Goal: Information Seeking & Learning: Compare options

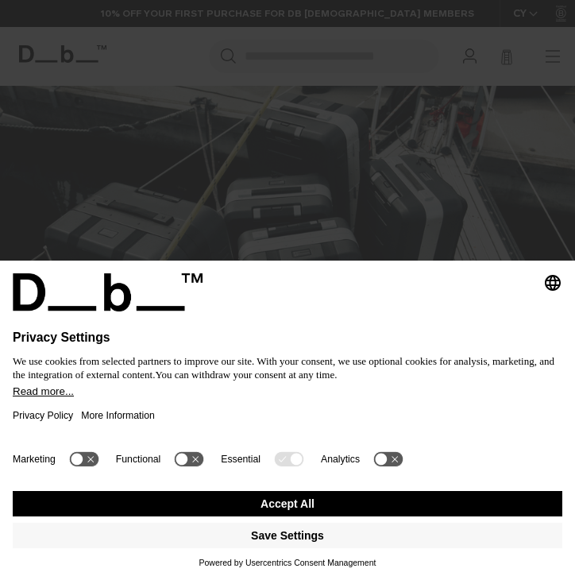
click at [303, 504] on button "Accept All" at bounding box center [288, 503] width 550 height 25
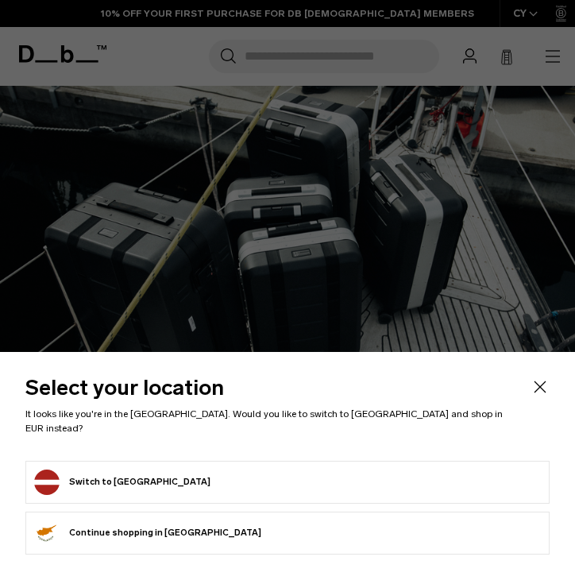
click at [531, 397] on icon "Close" at bounding box center [540, 387] width 19 height 19
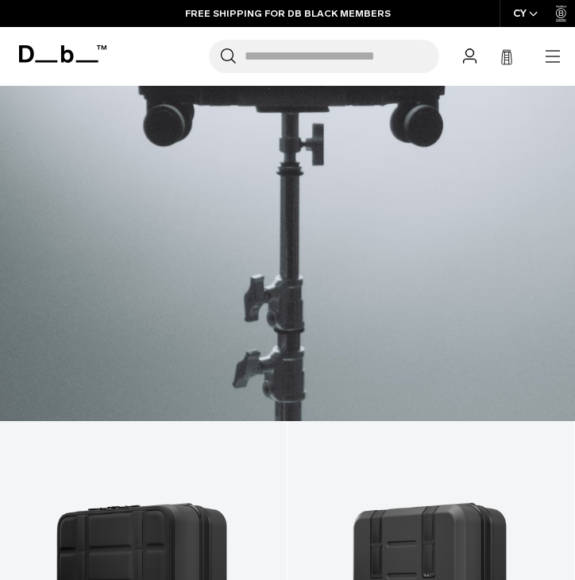
scroll to position [2120, 0]
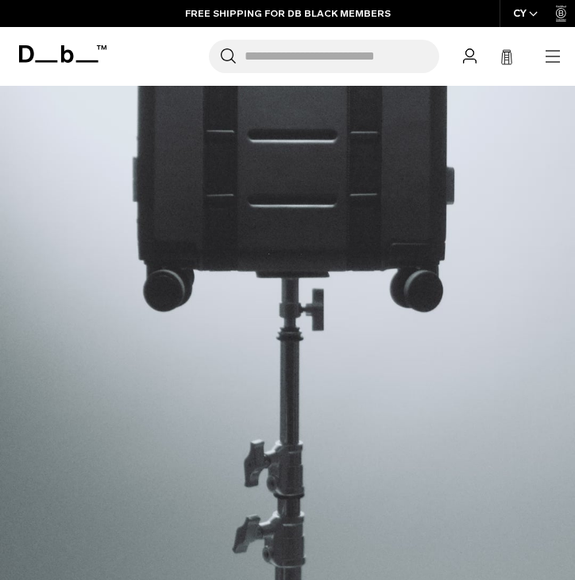
click at [303, 45] on input "Search for Bags, Luggage..." at bounding box center [342, 56] width 195 height 33
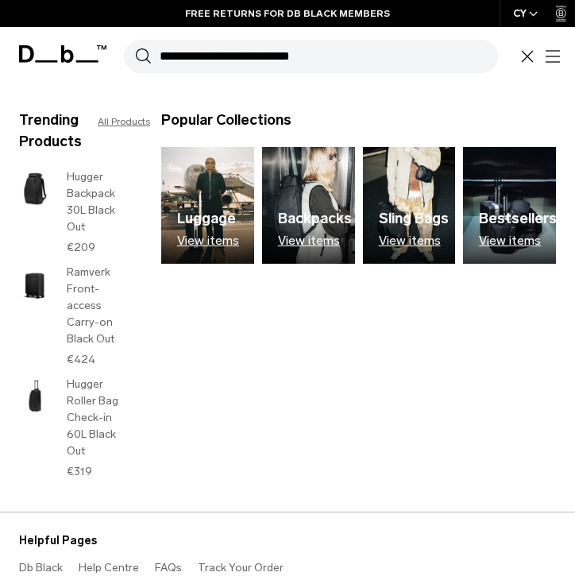
click at [86, 204] on h3 "Hugger Backpack 30L Black Out" at bounding box center [98, 201] width 63 height 67
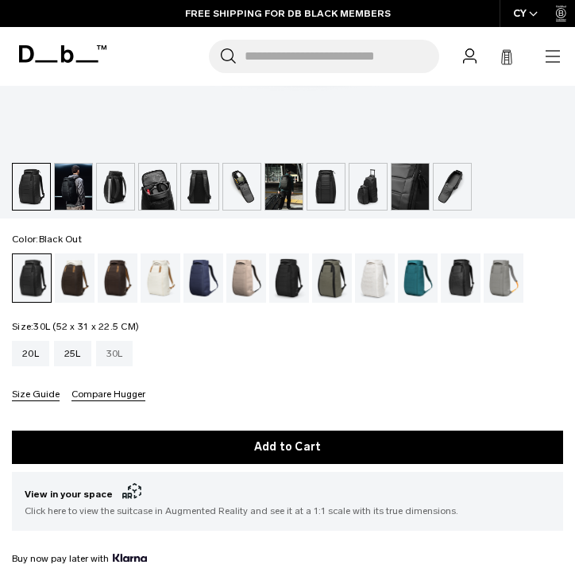
scroll to position [734, 0]
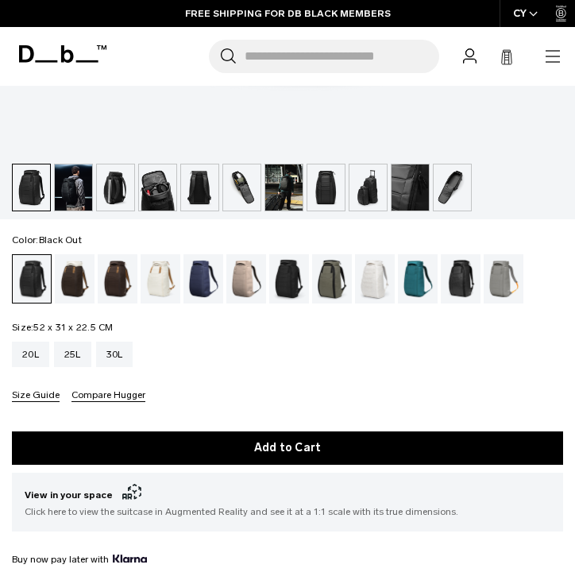
click at [378, 182] on img "button" at bounding box center [368, 188] width 37 height 46
click at [273, 182] on img "button" at bounding box center [283, 188] width 37 height 46
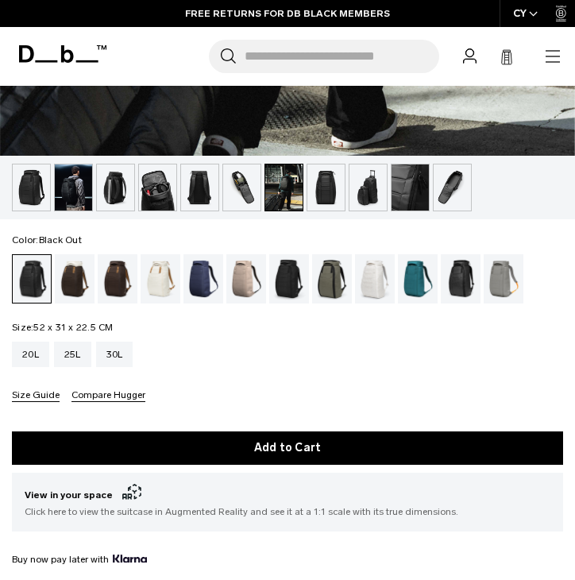
click at [232, 185] on img "button" at bounding box center [241, 188] width 37 height 46
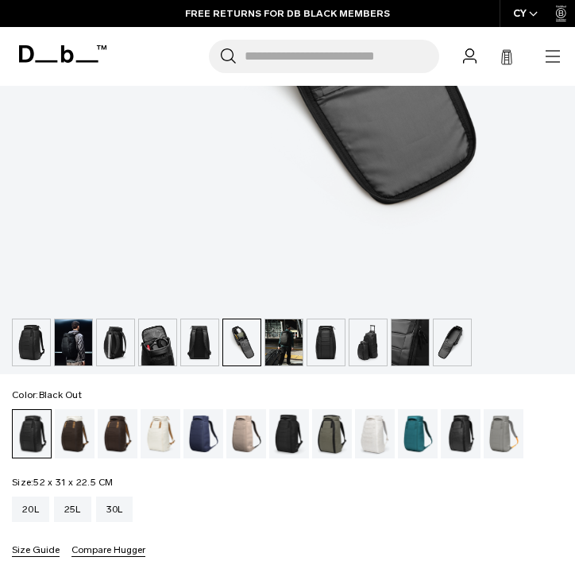
scroll to position [594, 0]
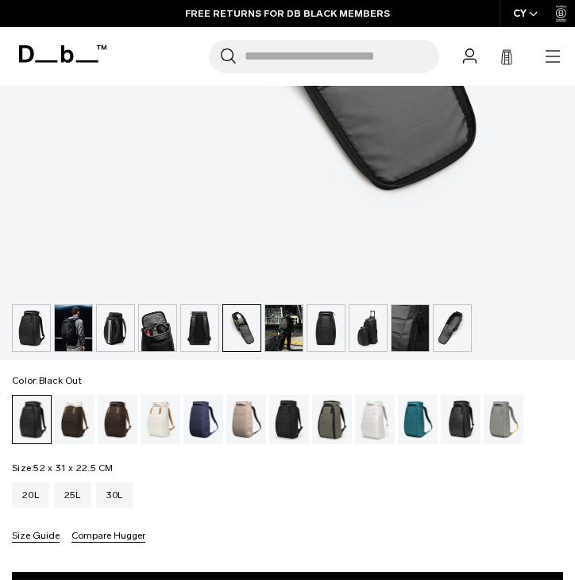
click at [154, 313] on img "button" at bounding box center [157, 328] width 37 height 46
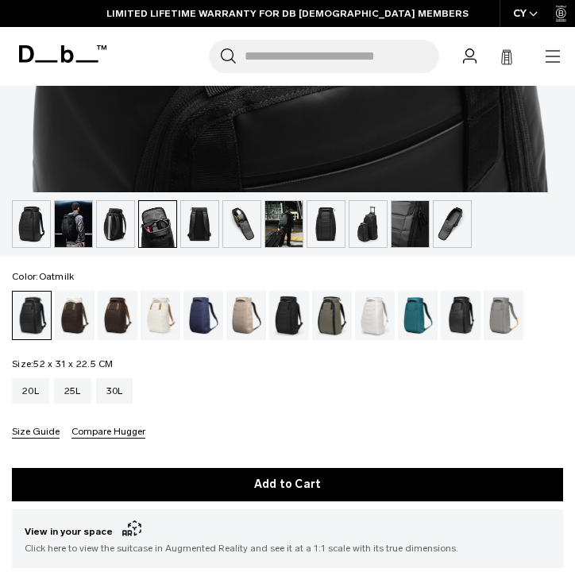
scroll to position [699, 0]
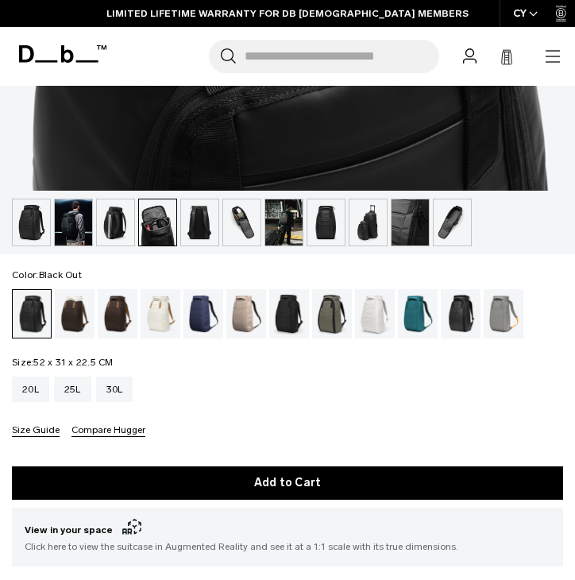
click at [109, 213] on img "button" at bounding box center [115, 222] width 37 height 46
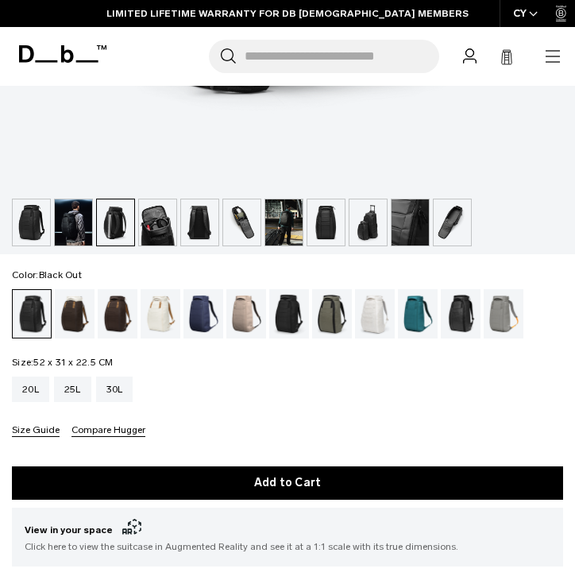
click at [60, 224] on img "button" at bounding box center [73, 222] width 37 height 46
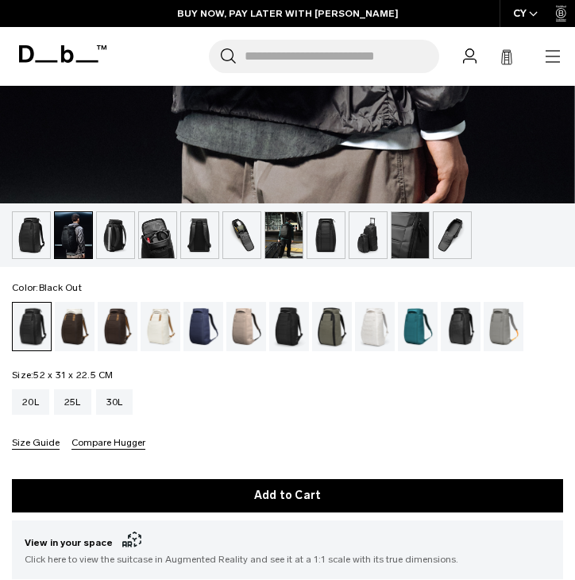
scroll to position [688, 0]
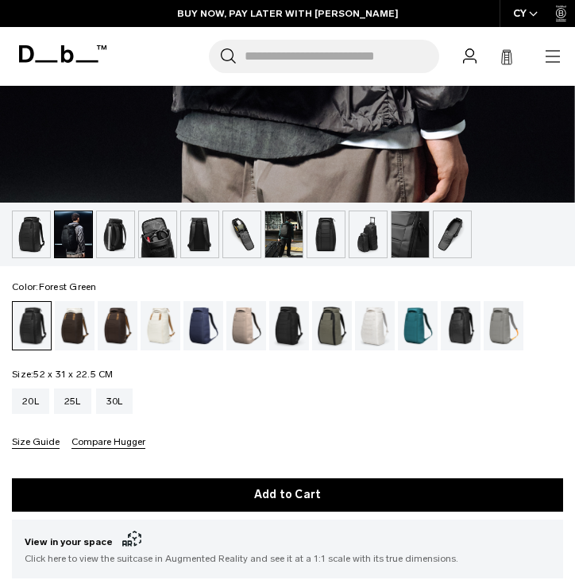
click at [325, 325] on div "Forest Green" at bounding box center [332, 325] width 41 height 49
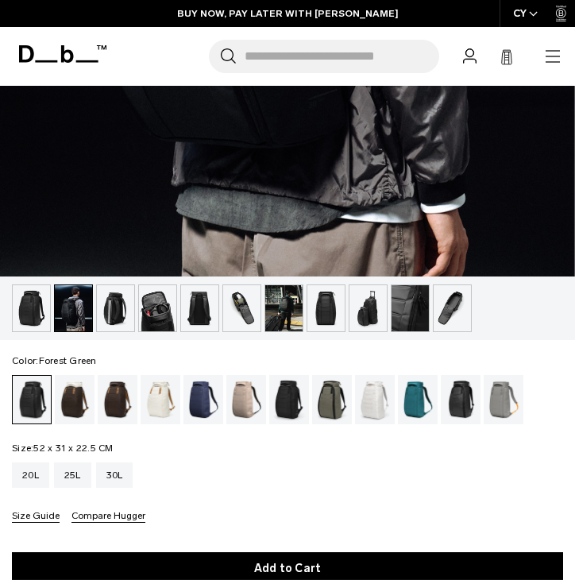
scroll to position [574, 0]
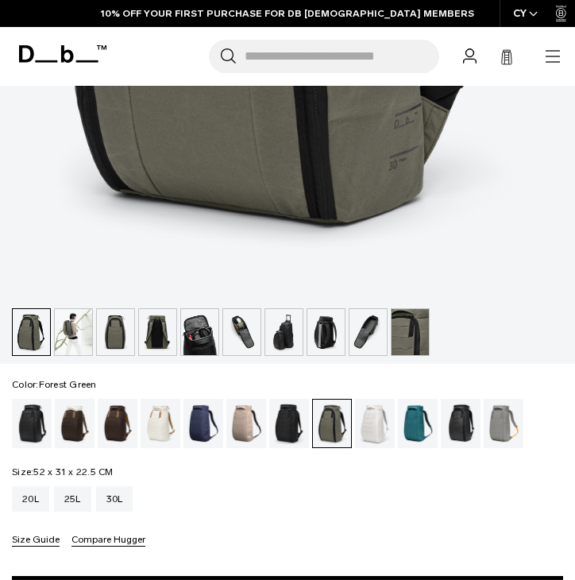
scroll to position [593, 0]
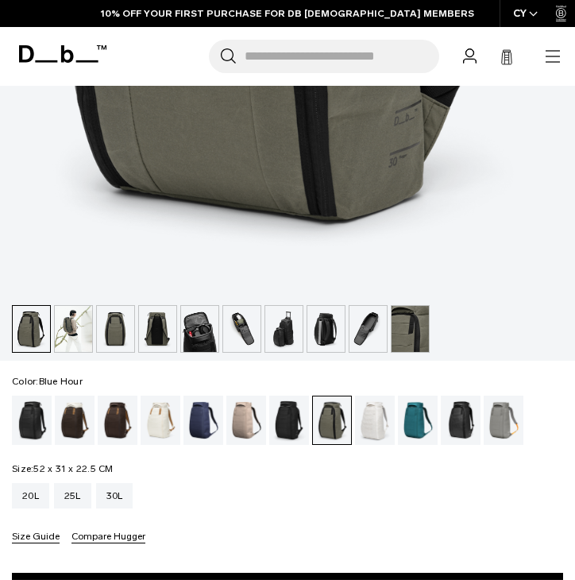
click at [197, 410] on div "Blue Hour" at bounding box center [204, 420] width 41 height 49
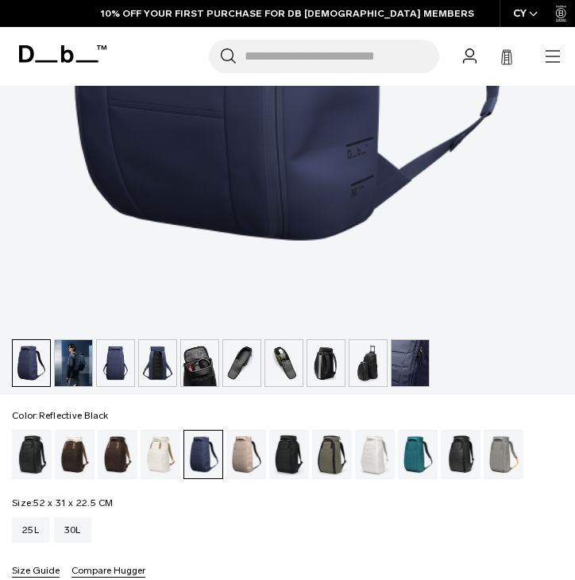
click at [452, 447] on div "Reflective Black" at bounding box center [461, 454] width 41 height 49
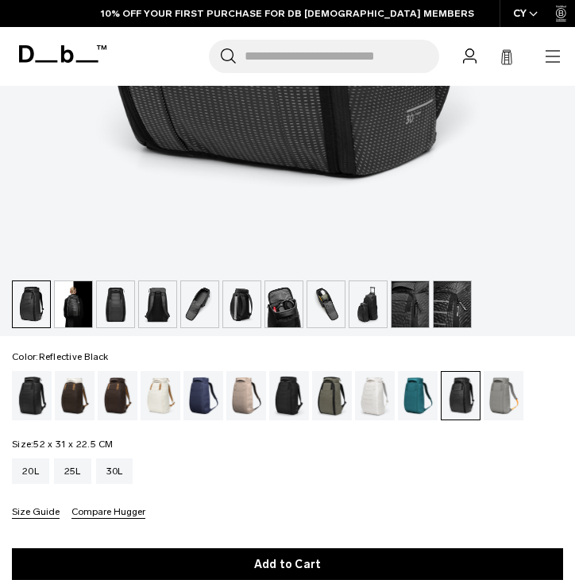
scroll to position [630, 0]
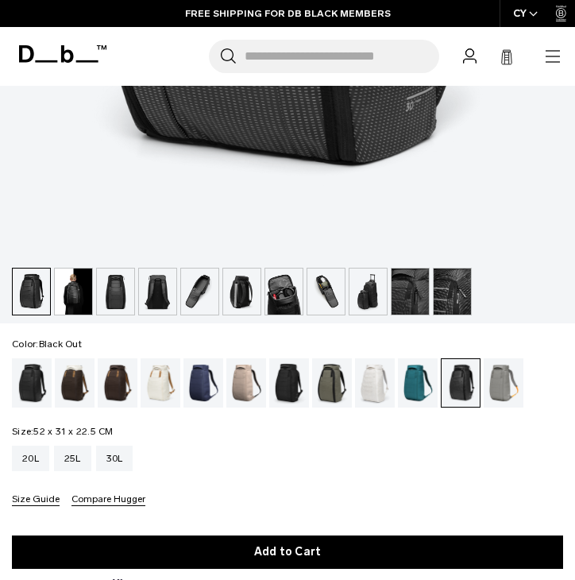
click at [20, 388] on div "Black Out" at bounding box center [32, 382] width 41 height 49
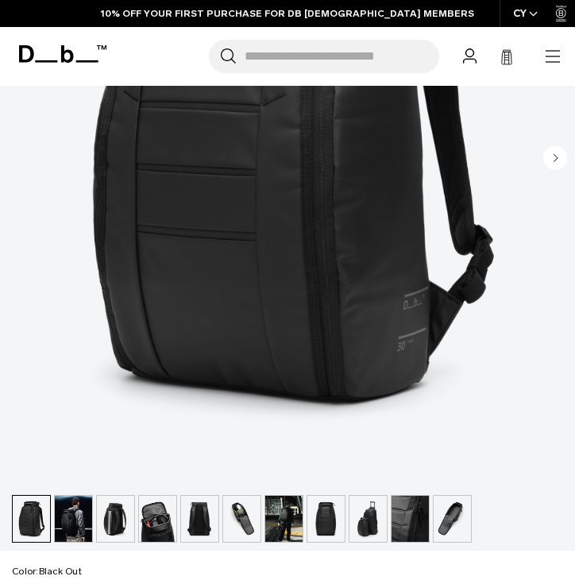
scroll to position [436, 0]
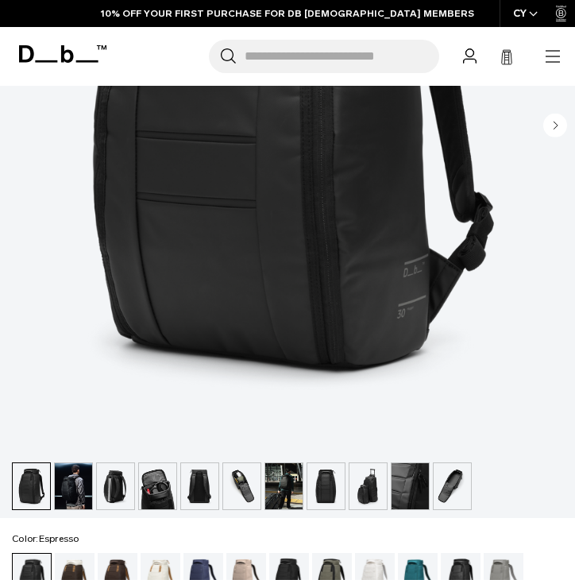
click at [119, 569] on div "Espresso" at bounding box center [118, 577] width 41 height 49
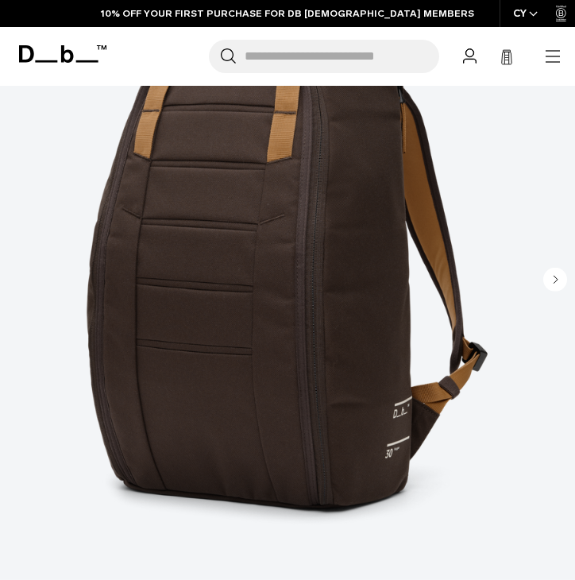
scroll to position [283, 0]
